Goal: Navigation & Orientation: Find specific page/section

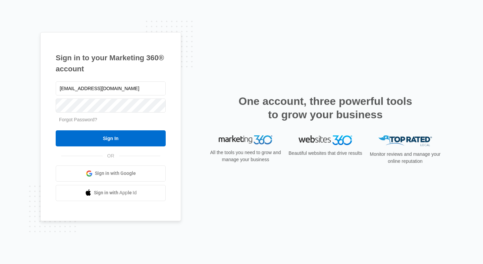
type input "[EMAIL_ADDRESS][DOMAIN_NAME]"
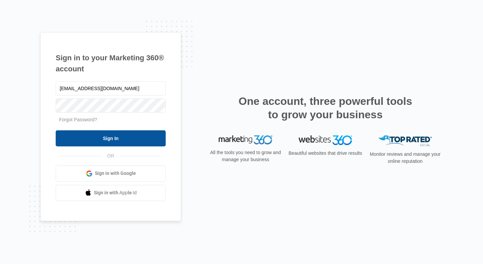
click at [111, 143] on input "Sign In" at bounding box center [111, 138] width 110 height 16
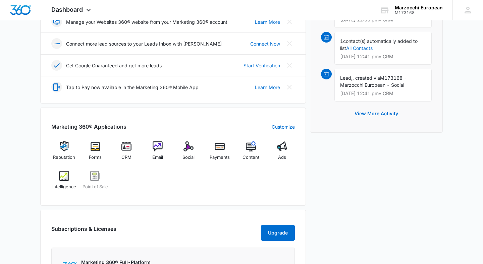
scroll to position [173, 0]
click at [125, 156] on span "CRM" at bounding box center [126, 157] width 10 height 7
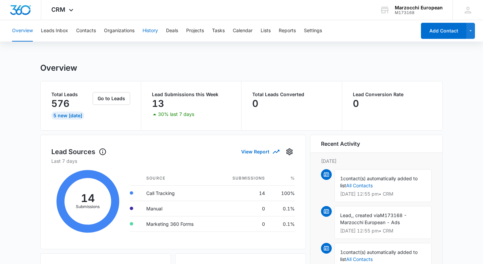
click at [157, 29] on button "History" at bounding box center [150, 30] width 15 height 21
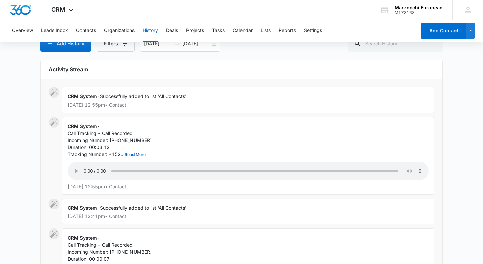
scroll to position [46, 0]
click at [288, 26] on button "Reports" at bounding box center [287, 30] width 17 height 21
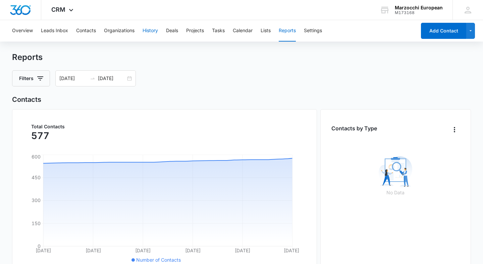
click at [147, 34] on button "History" at bounding box center [150, 30] width 15 height 21
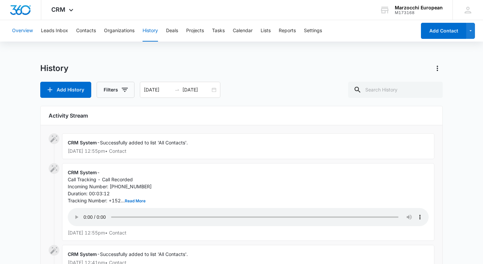
click at [31, 32] on button "Overview" at bounding box center [22, 30] width 21 height 21
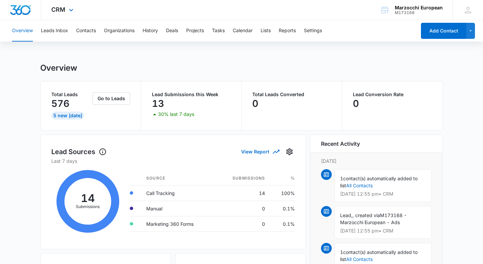
click at [70, 6] on div "CRM Apps Reputation Forms CRM Email Social Payments POS Content Ads Intelligenc…" at bounding box center [63, 10] width 44 height 20
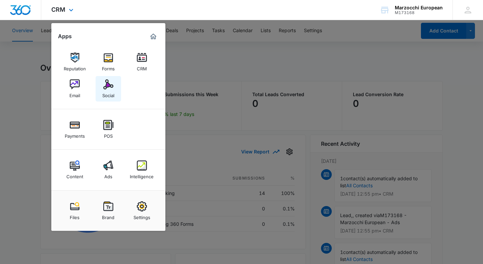
click at [107, 90] on div "Social" at bounding box center [108, 94] width 12 height 9
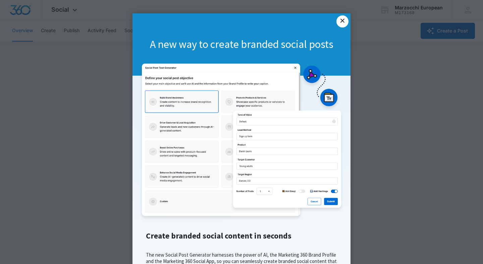
click at [346, 21] on link "×" at bounding box center [342, 21] width 12 height 12
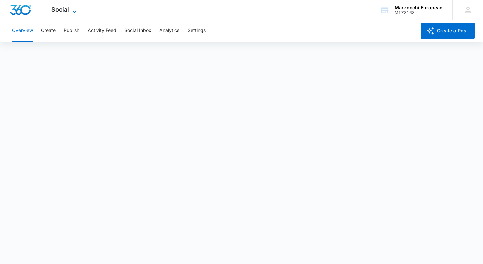
click at [73, 12] on icon at bounding box center [75, 12] width 8 height 8
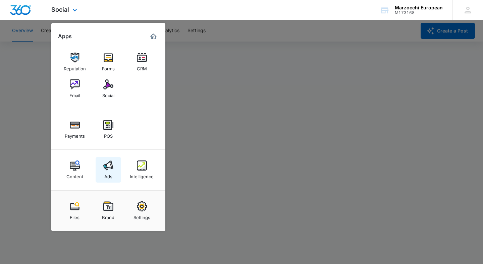
click at [100, 167] on link "Ads" at bounding box center [108, 169] width 25 height 25
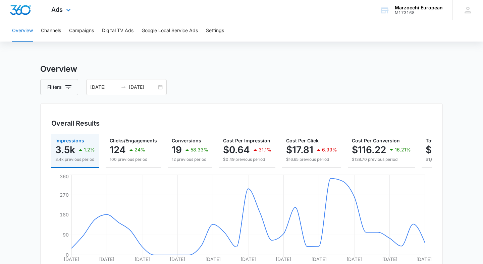
click at [64, 10] on div "Ads Apps Reputation Forms CRM Email Social Payments POS Content Ads Intelligenc…" at bounding box center [61, 10] width 41 height 20
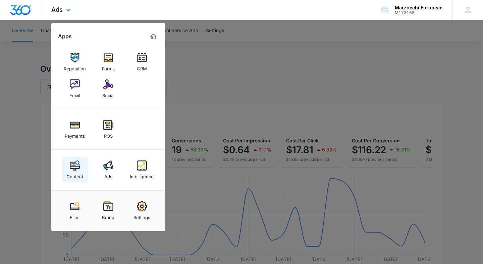
click at [74, 172] on div "Content" at bounding box center [74, 175] width 17 height 9
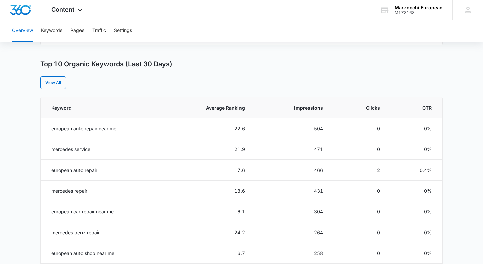
scroll to position [254, 0]
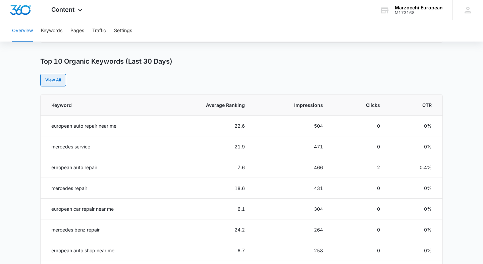
click at [52, 82] on link "View All" at bounding box center [53, 80] width 26 height 13
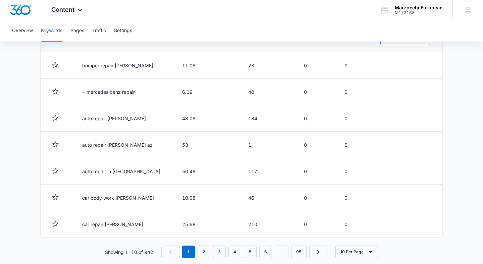
scroll to position [356, 0]
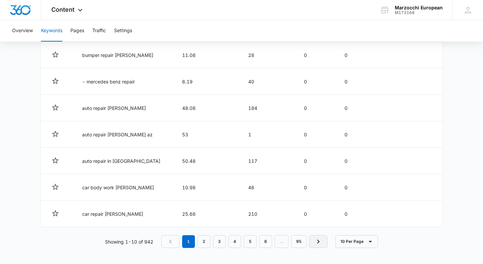
click at [325, 243] on link "Next Page" at bounding box center [318, 241] width 18 height 13
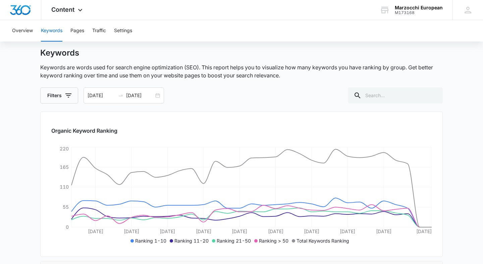
scroll to position [0, 0]
